Goal: Information Seeking & Learning: Learn about a topic

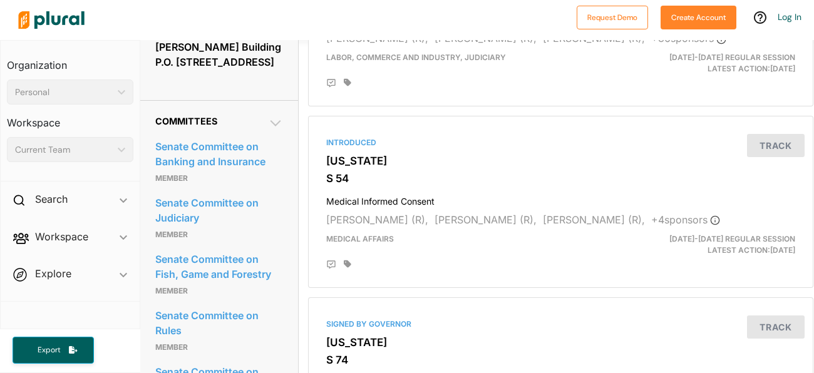
scroll to position [0, 1]
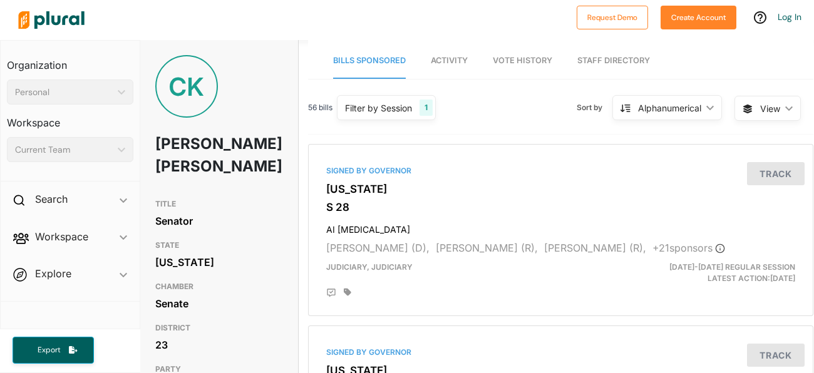
click at [453, 66] on link "Activity" at bounding box center [449, 61] width 37 height 36
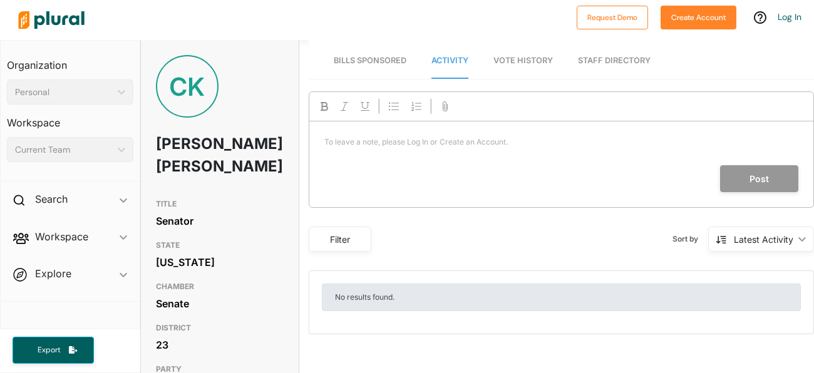
click at [377, 64] on span "Bills Sponsored" at bounding box center [370, 60] width 73 height 9
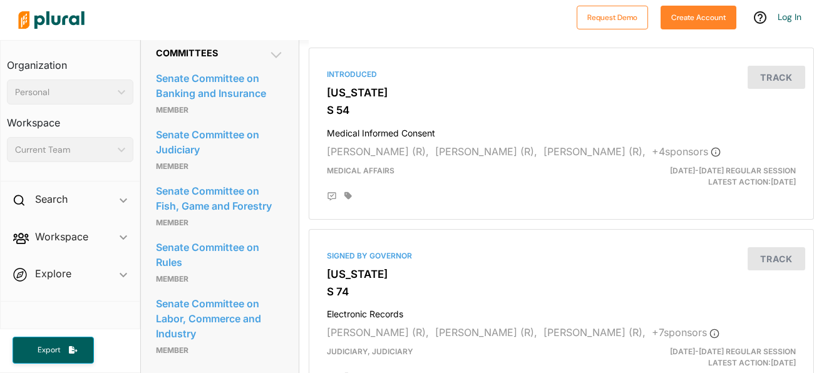
scroll to position [641, 0]
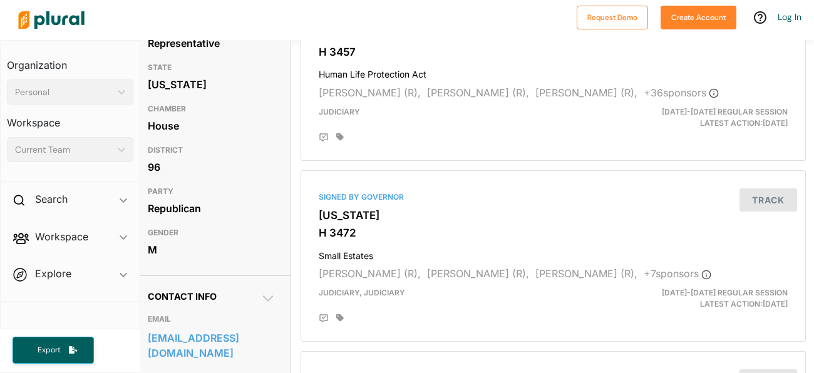
scroll to position [155, 8]
